Goal: Information Seeking & Learning: Understand process/instructions

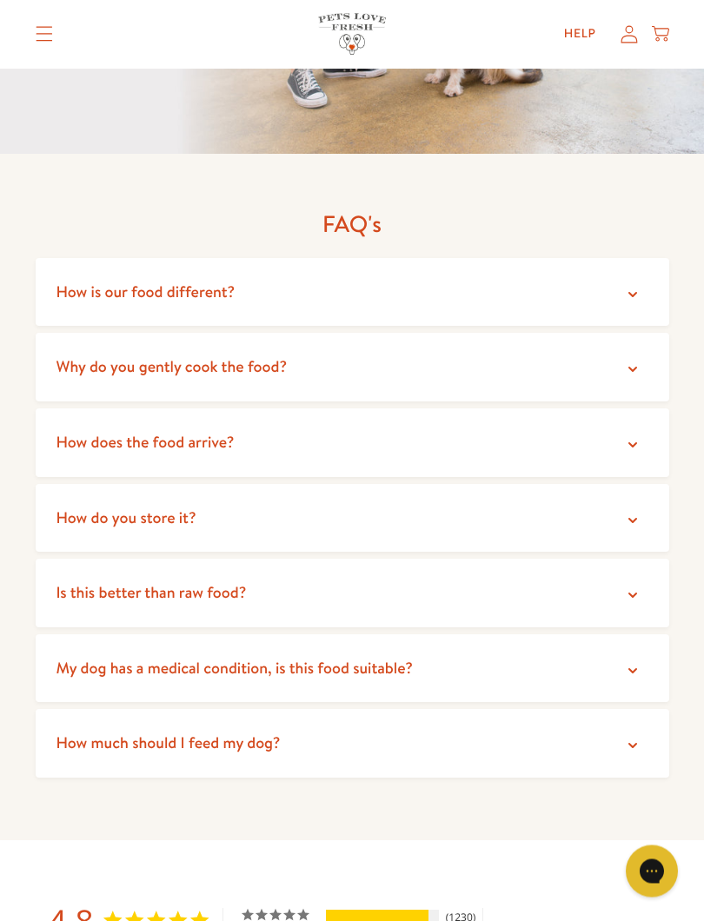
scroll to position [3574, 0]
click at [317, 657] on span "My dog has a medical condition, is this food suitable?" at bounding box center [234, 668] width 356 height 22
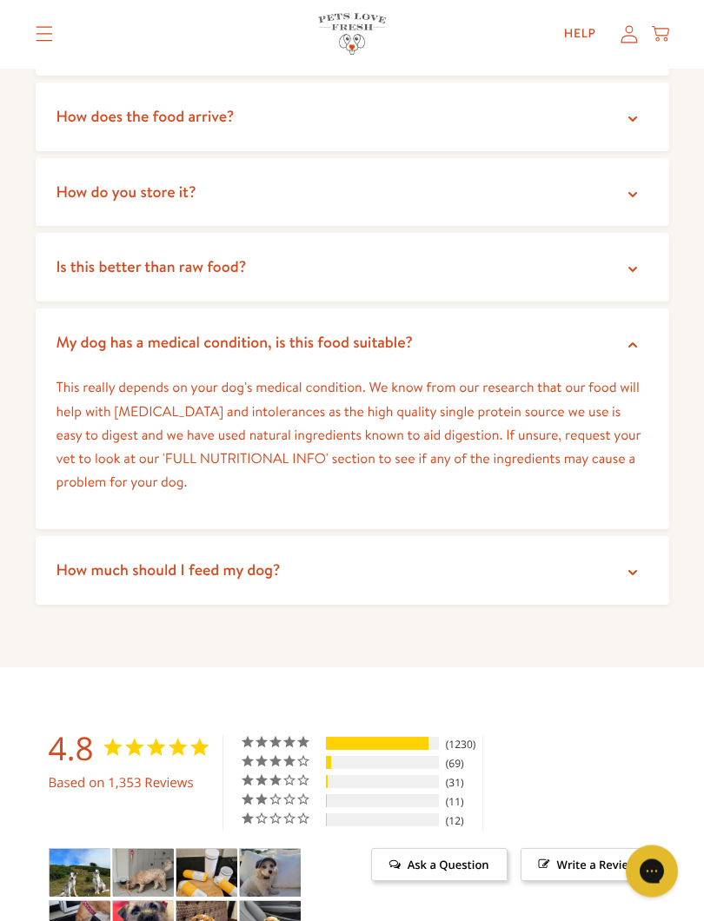
scroll to position [3900, 0]
click at [312, 545] on summary "How much should I feed my dog?" at bounding box center [352, 570] width 633 height 69
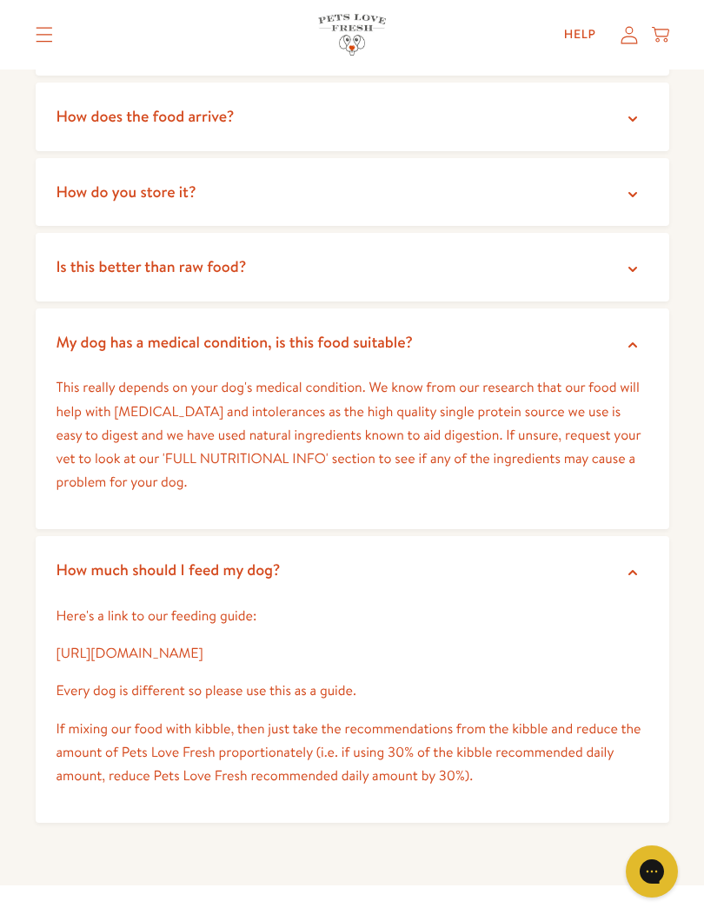
click at [143, 644] on link "[URL][DOMAIN_NAME]" at bounding box center [129, 653] width 147 height 19
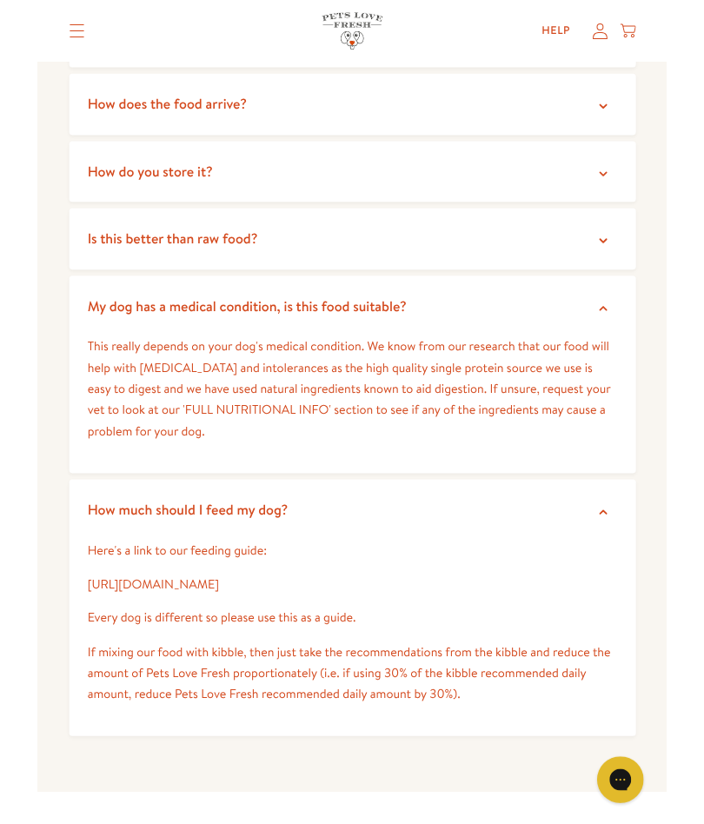
scroll to position [3949, 0]
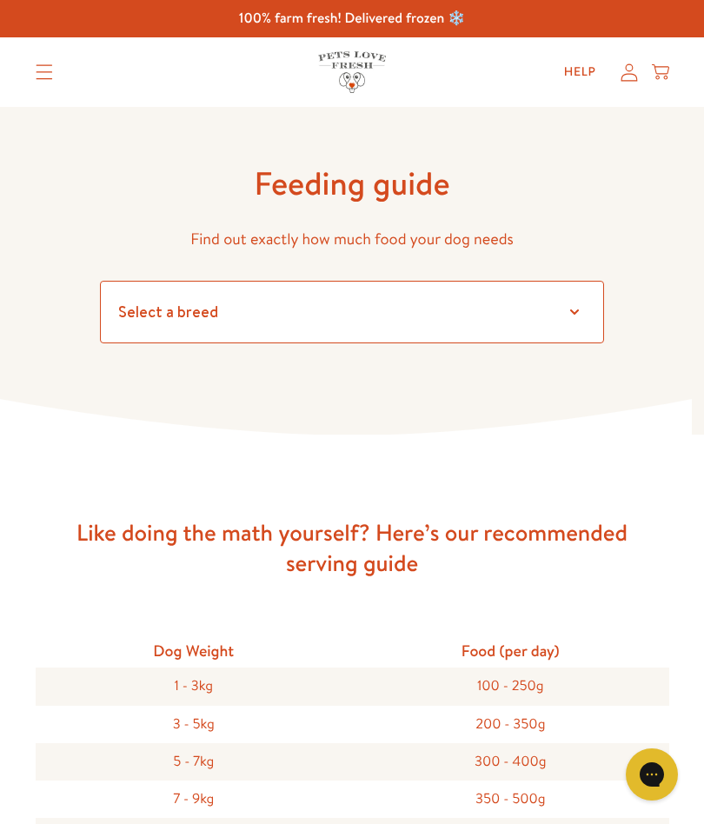
click at [166, 308] on select "Select a breed Affenpinscher Afghan hound Airedale terrier Akita Alaskan Malamu…" at bounding box center [352, 312] width 504 height 63
select select "25"
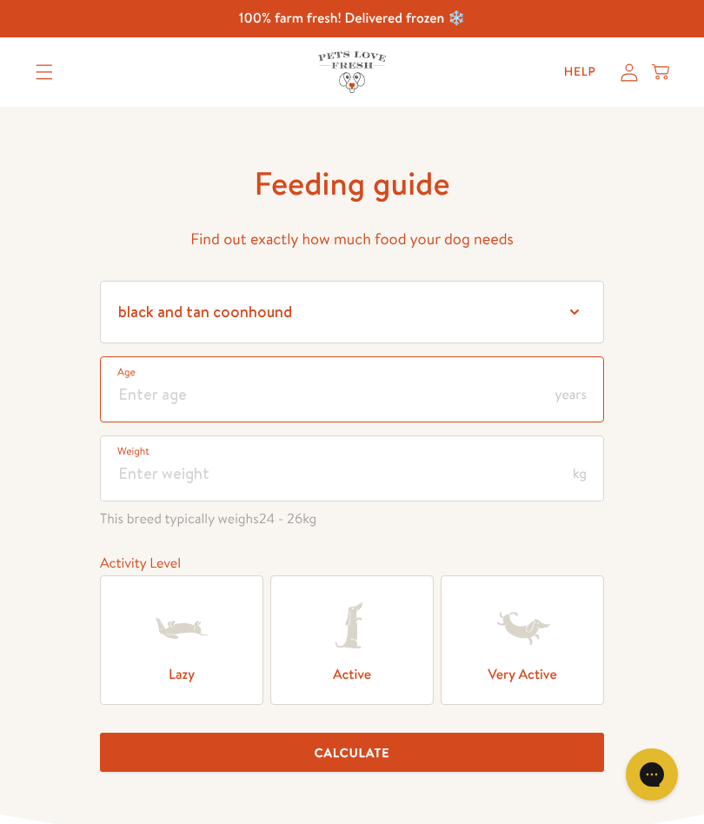
click at [164, 379] on input "number" at bounding box center [352, 389] width 504 height 66
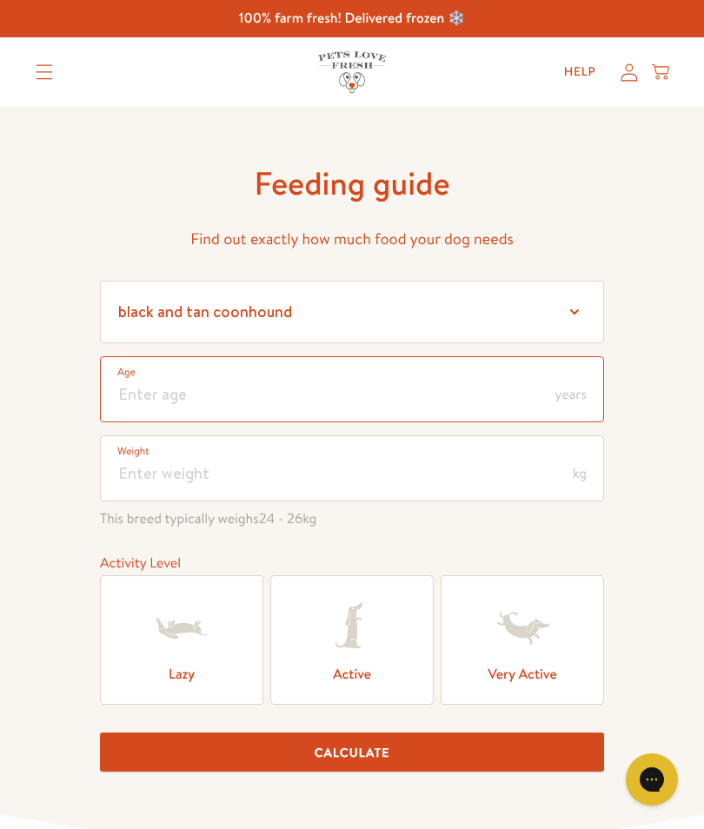
type input "9"
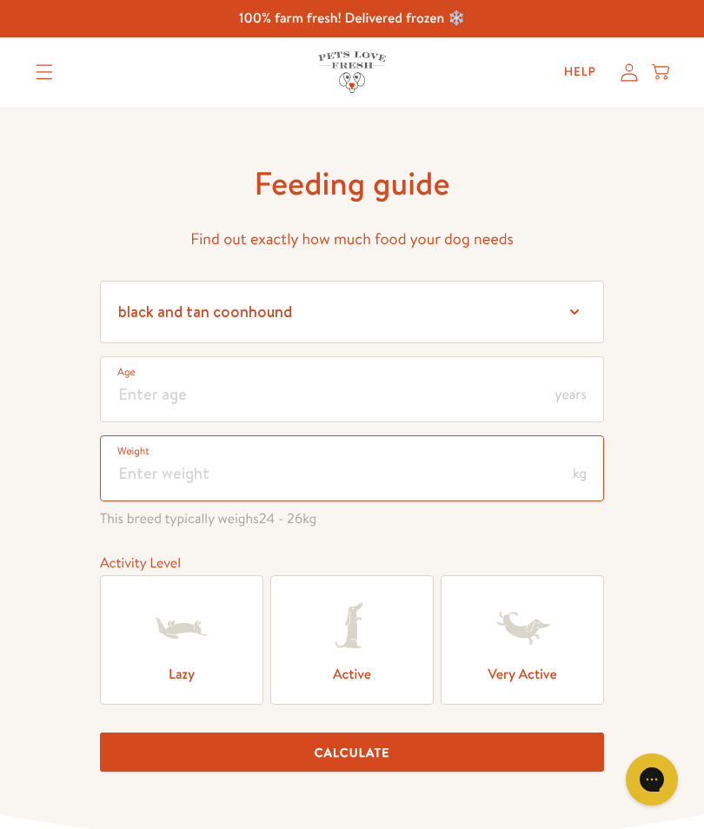
click at [182, 471] on input "number" at bounding box center [352, 468] width 504 height 66
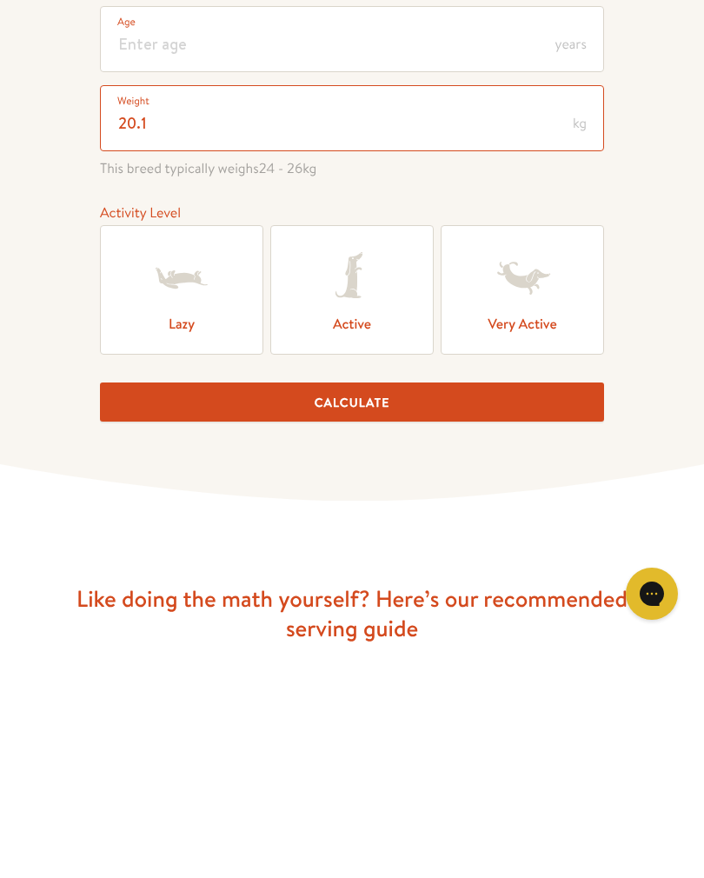
scroll to position [116, 0]
type input "20.1"
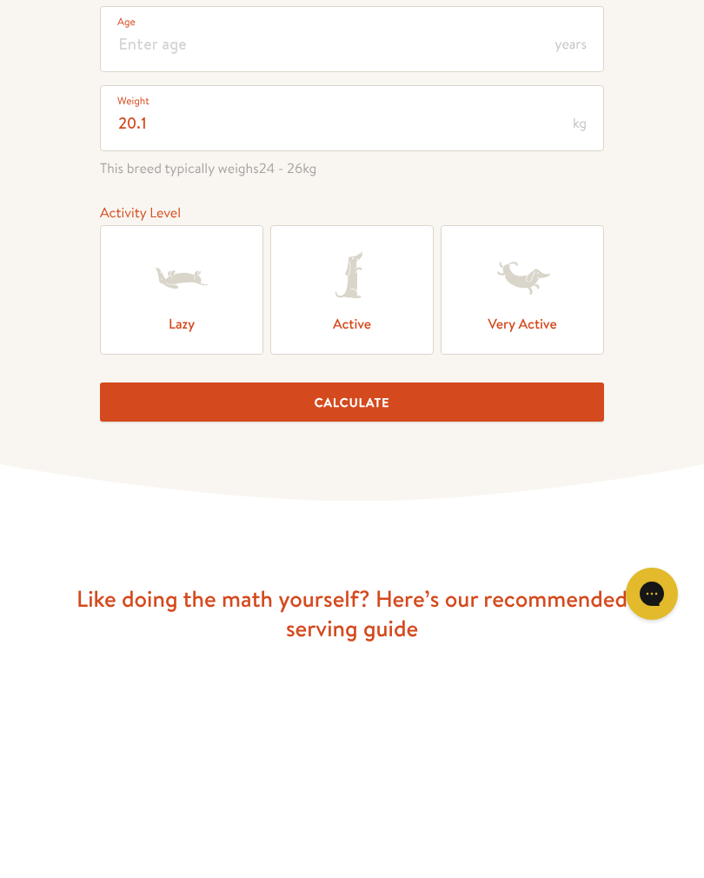
click at [357, 460] on label "Active" at bounding box center [351, 524] width 163 height 129
click at [0, 0] on input "Active" at bounding box center [0, 0] width 0 height 0
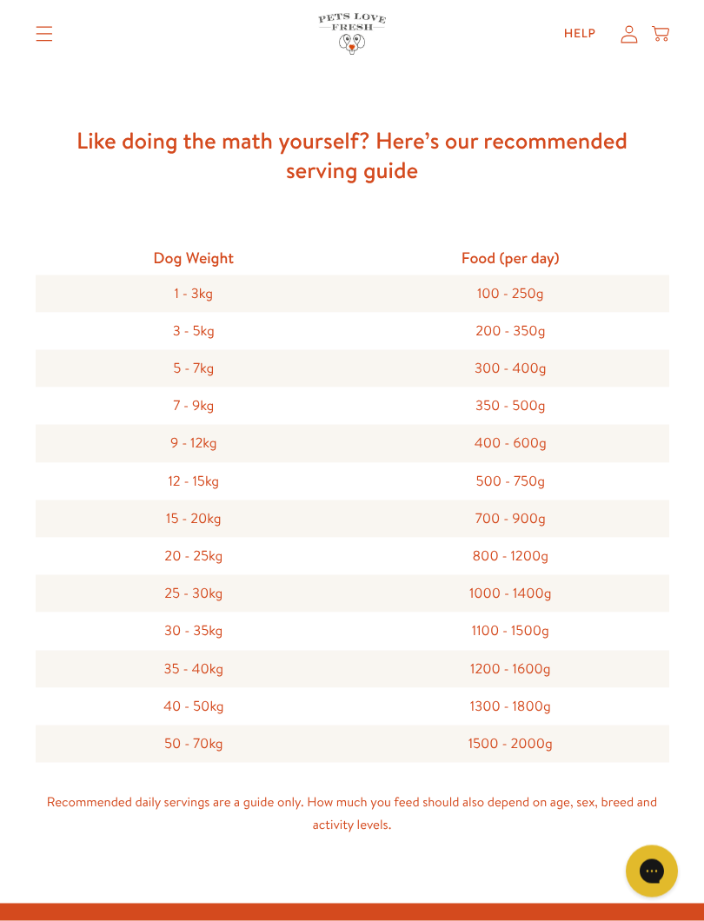
scroll to position [812, 0]
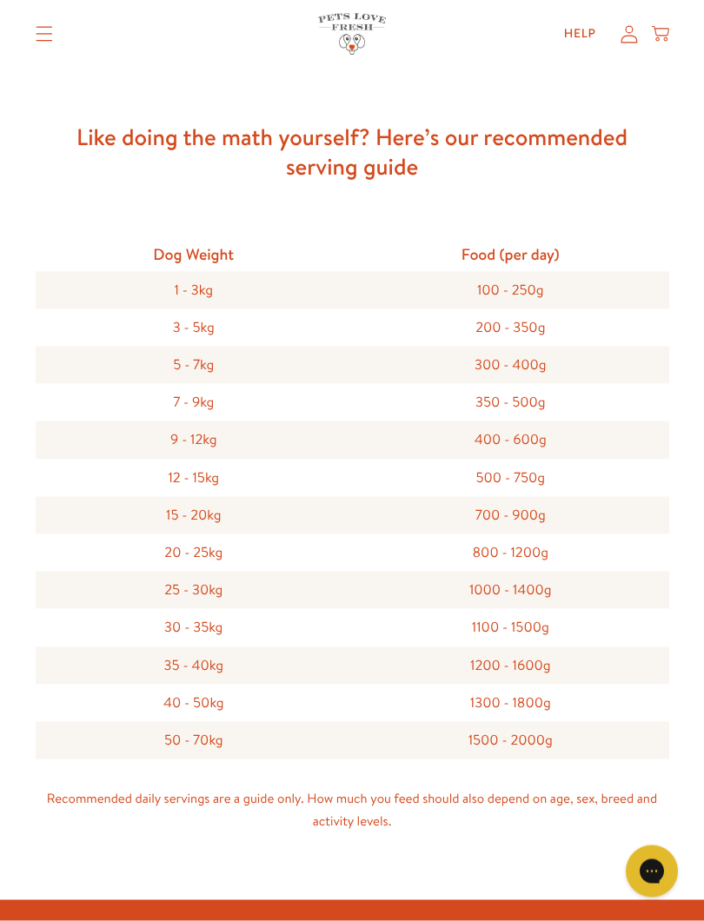
click at [47, 27] on icon "Translation missing: en.sections.header.menu" at bounding box center [44, 35] width 17 height 16
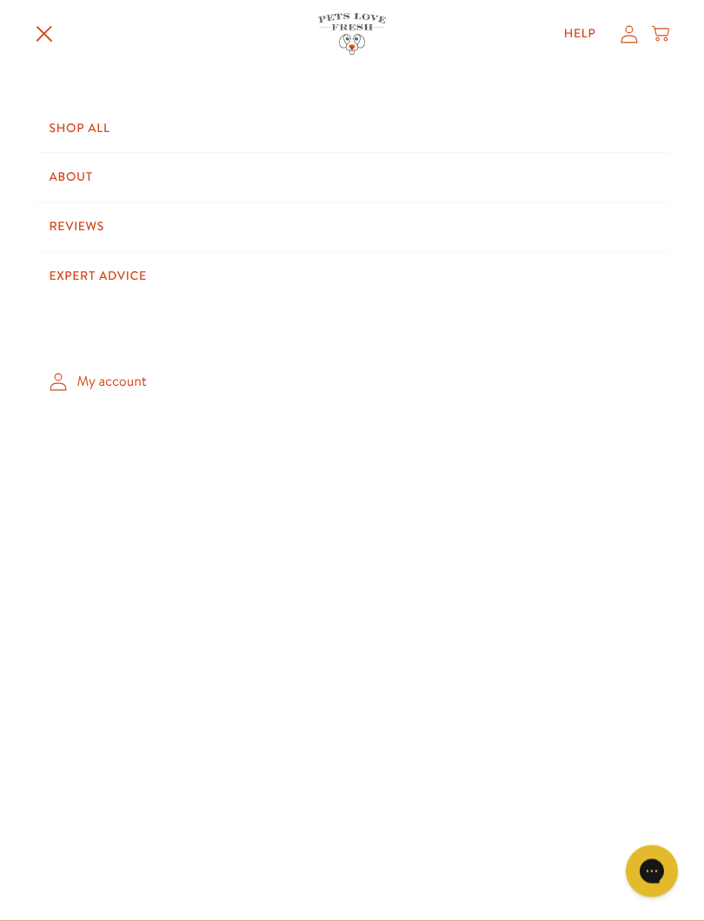
scroll to position [813, 0]
click at [51, 50] on summary "Translation missing: en.sections.header.menu" at bounding box center [44, 34] width 45 height 45
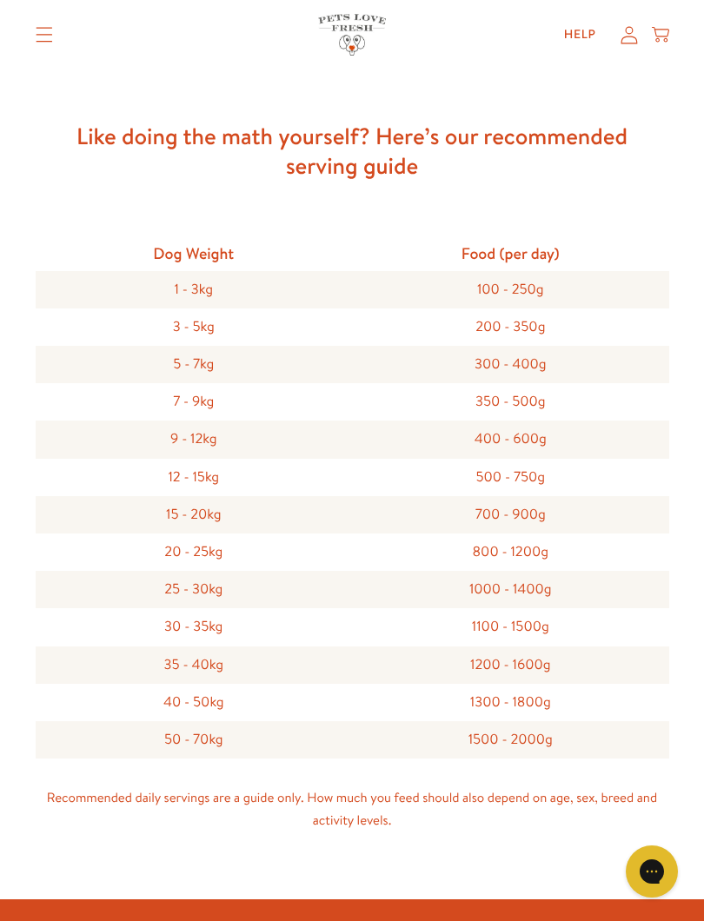
click at [48, 35] on icon "Translation missing: en.sections.header.menu" at bounding box center [44, 35] width 17 height 15
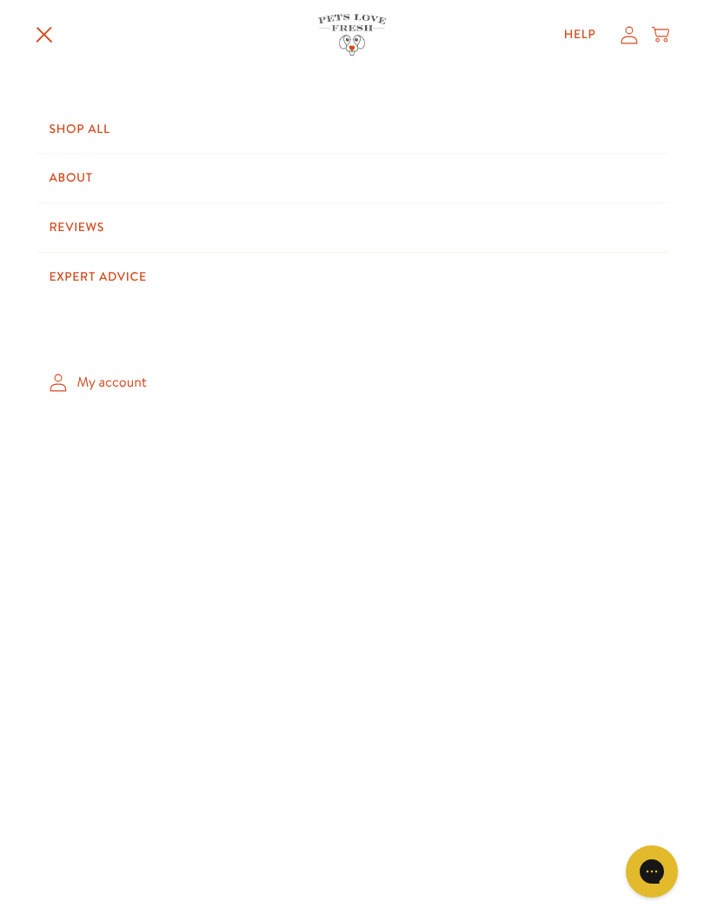
click at [51, 35] on icon "Translation missing: en.sections.header.menu" at bounding box center [44, 34] width 17 height 17
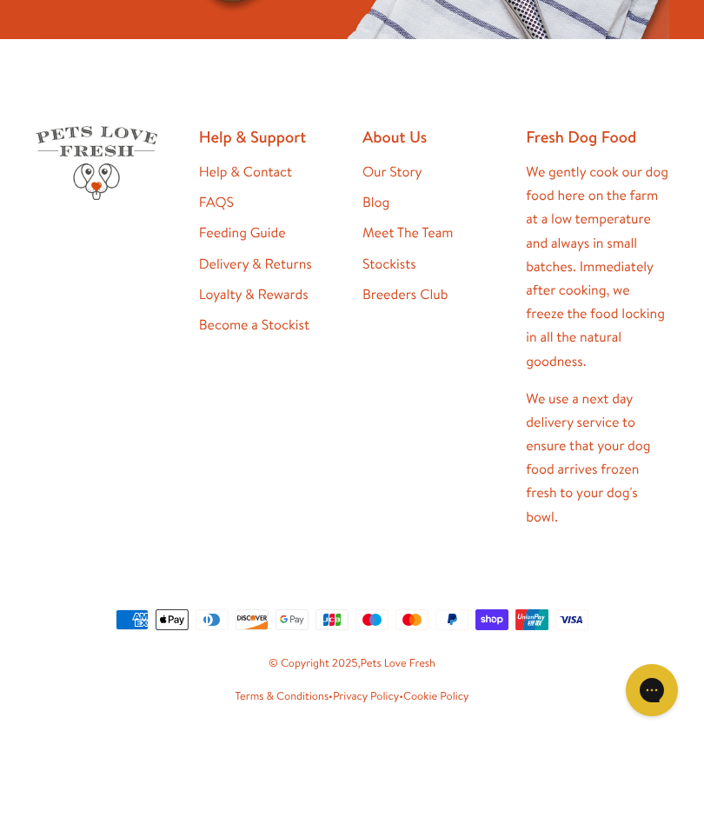
scroll to position [2259, 0]
